Goal: Transaction & Acquisition: Purchase product/service

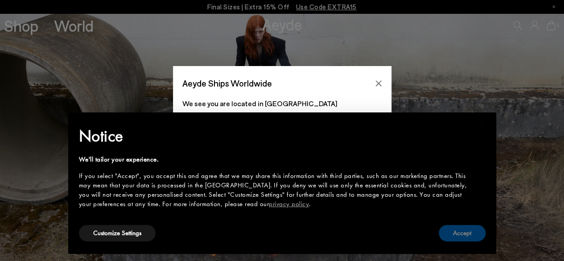
click at [466, 236] on button "Accept" at bounding box center [462, 233] width 47 height 17
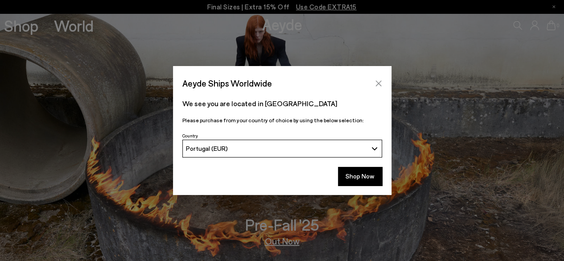
click at [377, 83] on icon "Close" at bounding box center [378, 83] width 7 height 7
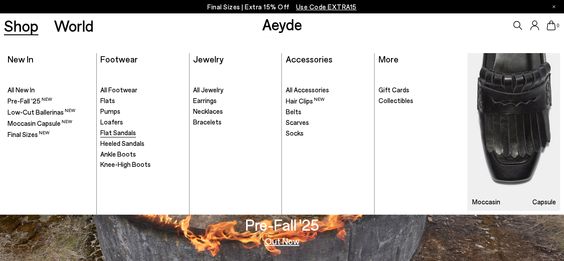
click at [122, 133] on span "Flat Sandals" at bounding box center [118, 132] width 36 height 8
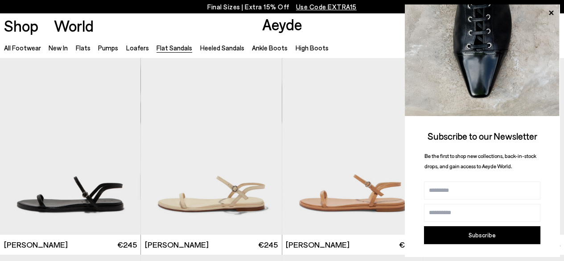
click at [536, 0] on html "Your item is added to cart. View Cart × Final Sizes | Extra 15% Off Use Code EX…" at bounding box center [282, 130] width 564 height 261
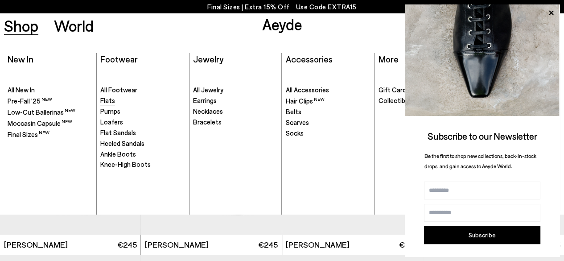
click at [106, 100] on span "Flats" at bounding box center [107, 100] width 15 height 8
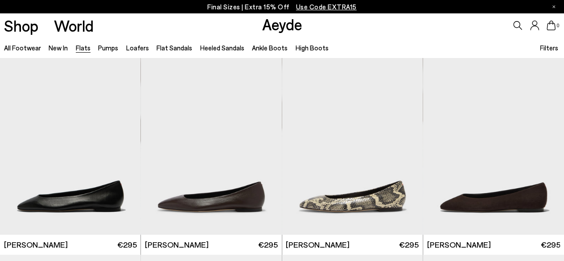
scroll to position [70, 0]
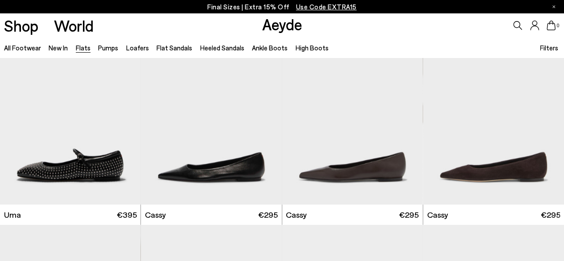
scroll to position [854, 0]
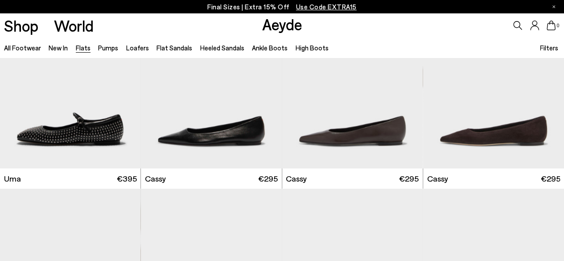
drag, startPoint x: 566, startPoint y: 24, endPoint x: 570, endPoint y: 147, distance: 122.7
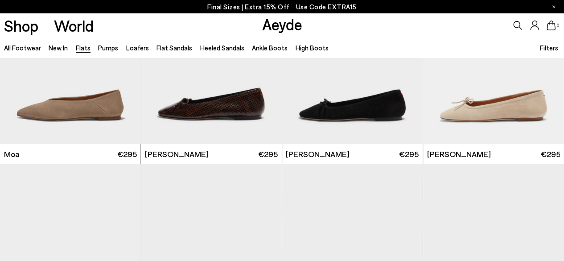
scroll to position [1473, 0]
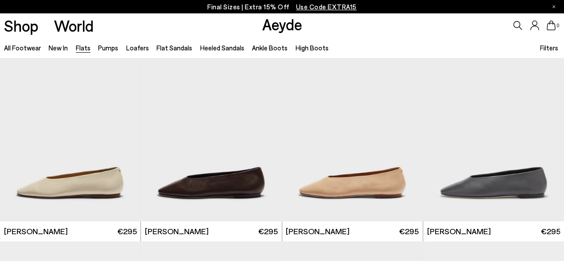
scroll to position [1819, 0]
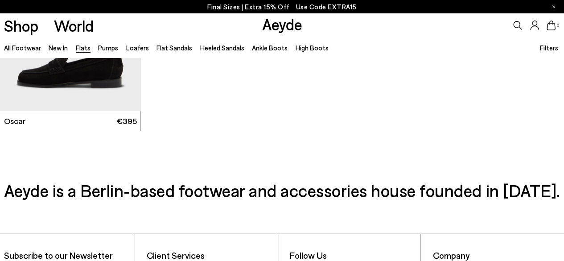
scroll to position [4270, 0]
